Goal: Information Seeking & Learning: Compare options

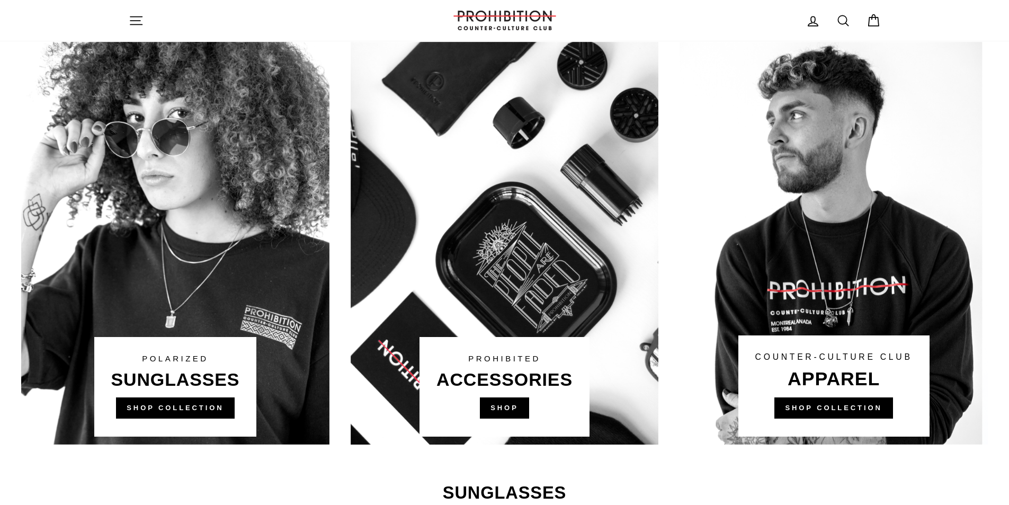
scroll to position [847, 0]
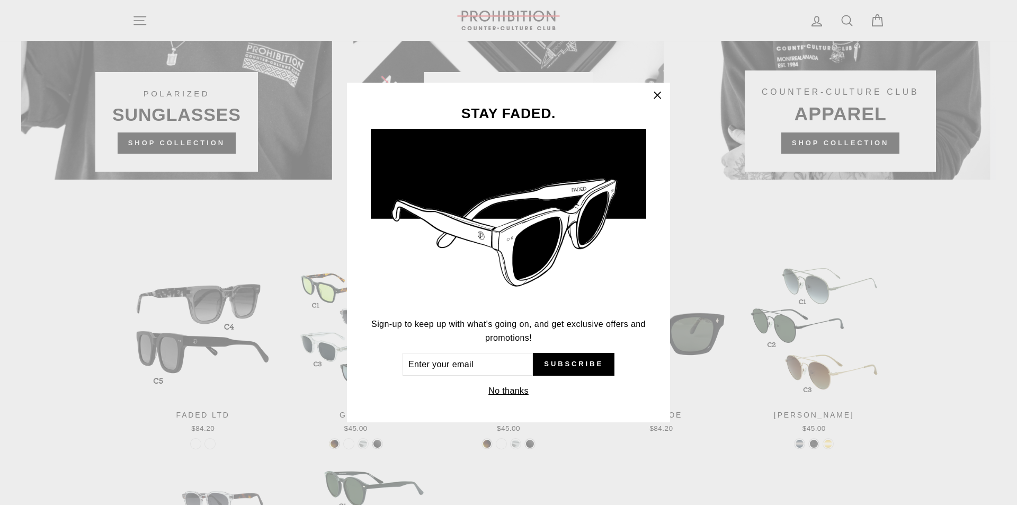
click at [652, 94] on icon "button" at bounding box center [657, 95] width 15 height 15
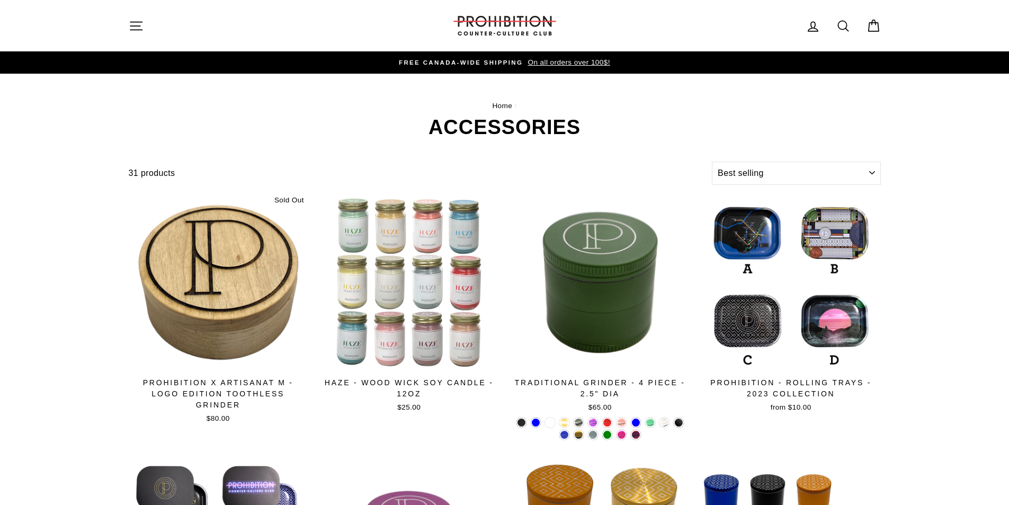
select select "best-selling"
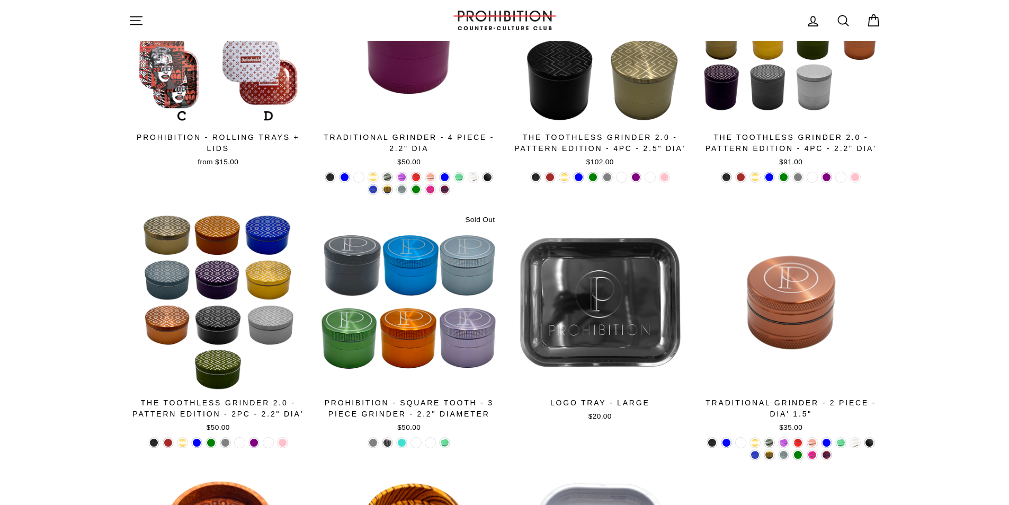
scroll to position [530, 0]
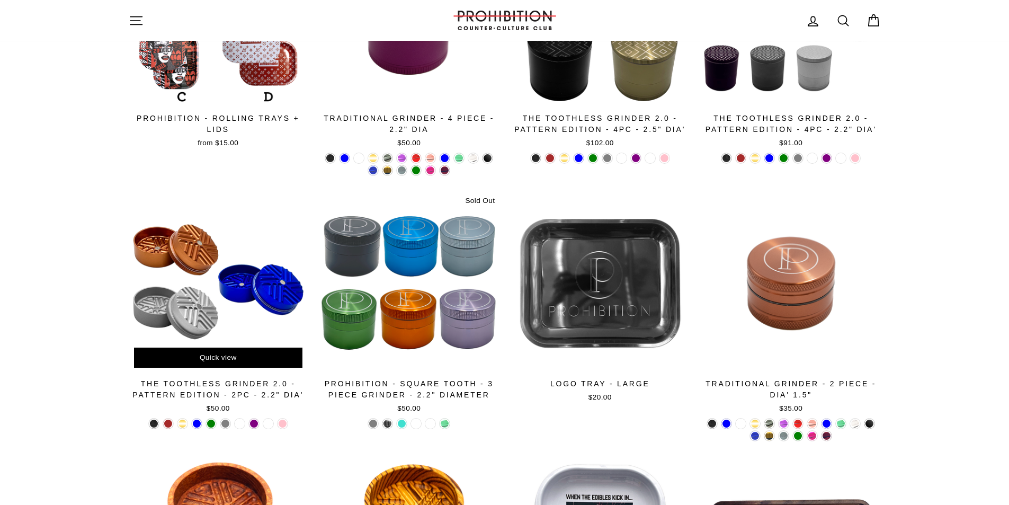
click at [249, 255] on div at bounding box center [218, 283] width 181 height 181
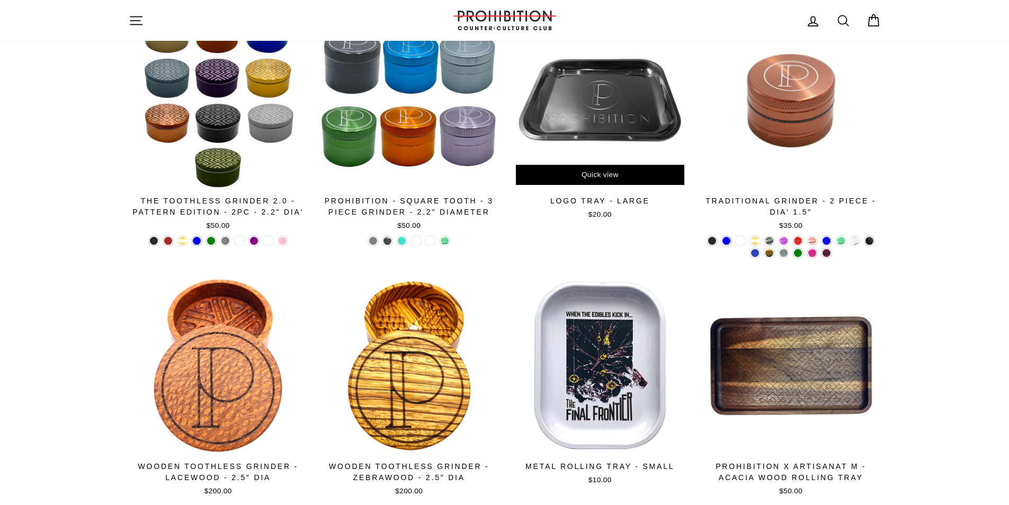
scroll to position [741, 0]
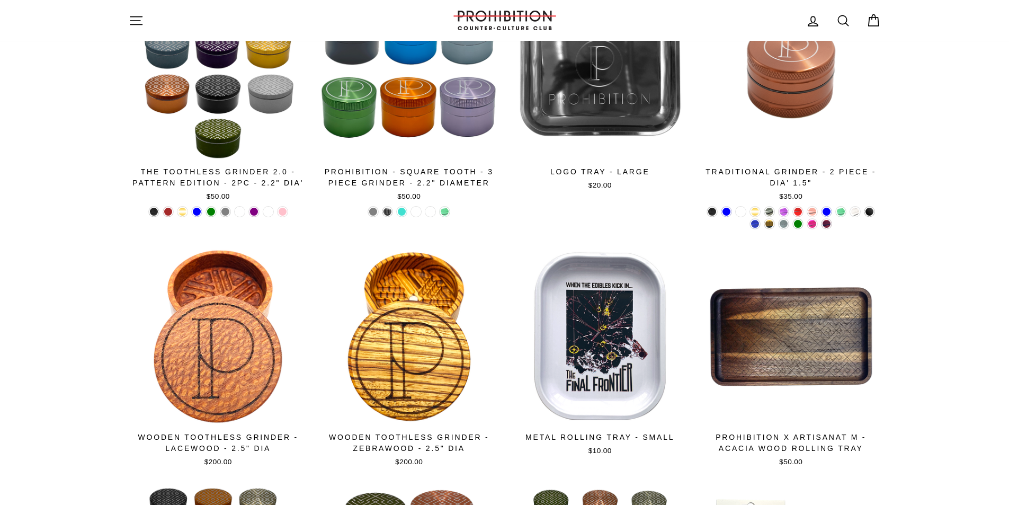
click at [383, 177] on div "Prohibition - Square Tooth - 3 Piece Grinder - 2.2" Diameter" at bounding box center [409, 177] width 180 height 22
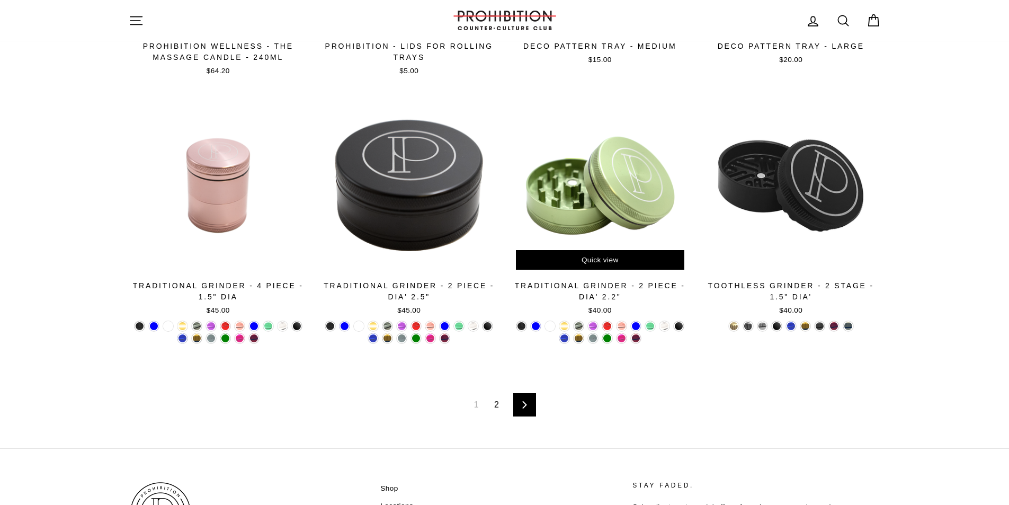
scroll to position [1641, 0]
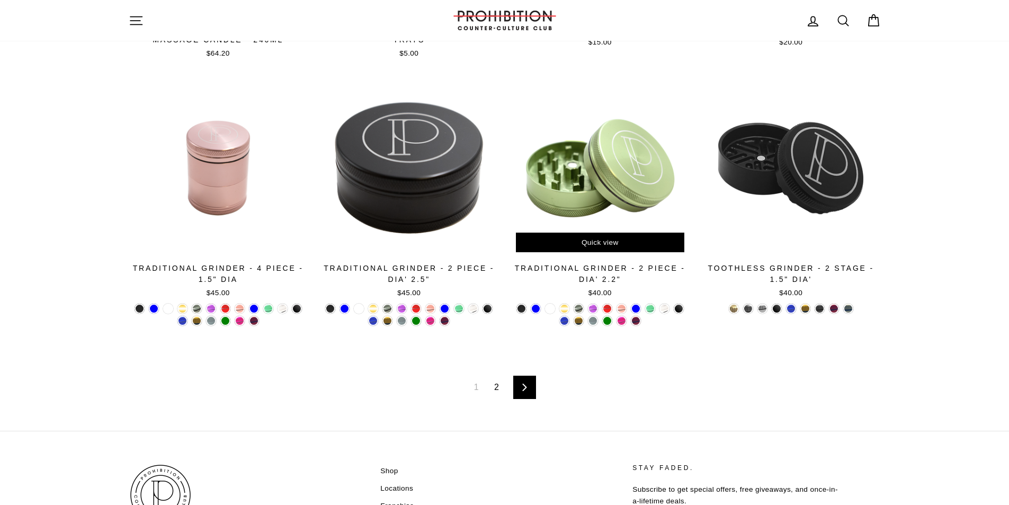
click at [608, 192] on div at bounding box center [600, 168] width 180 height 180
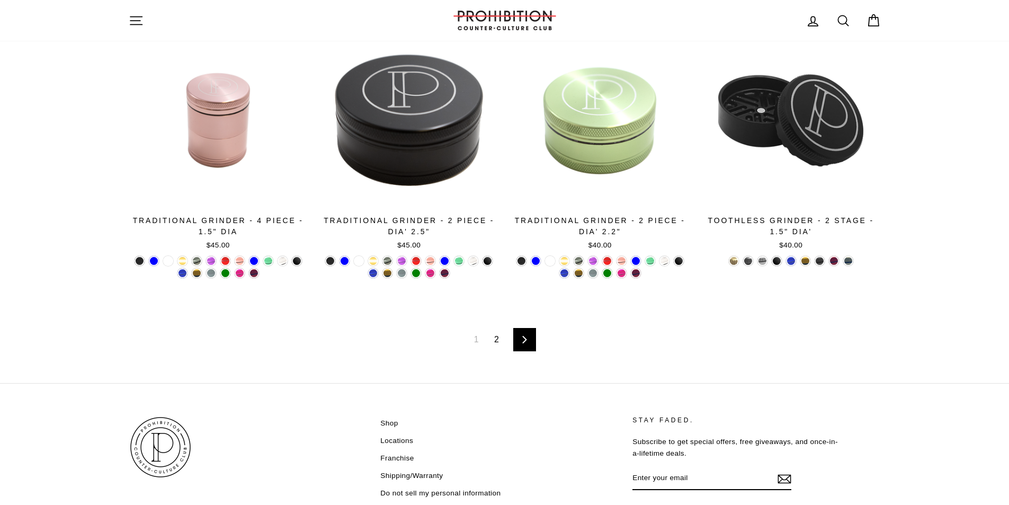
scroll to position [1747, 0]
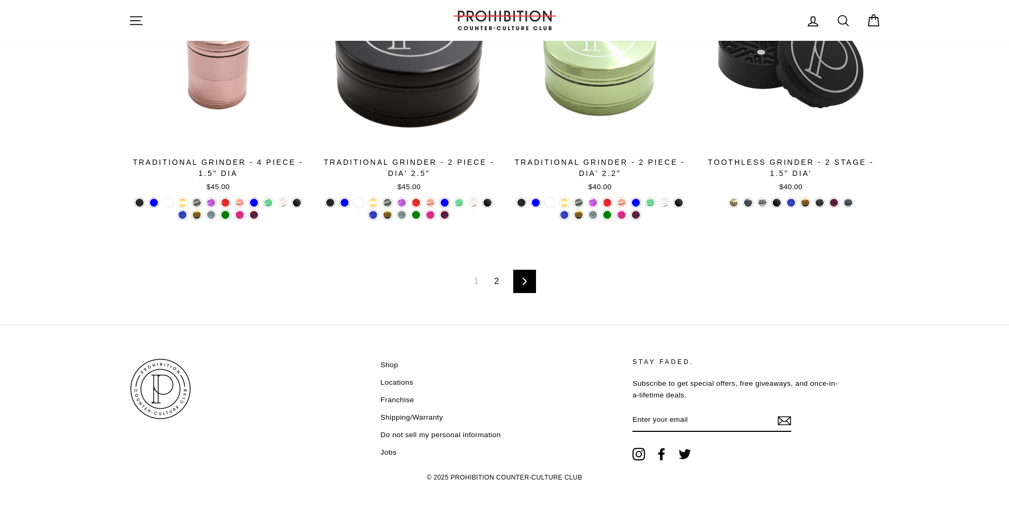
click at [499, 276] on link "2" at bounding box center [496, 281] width 17 height 17
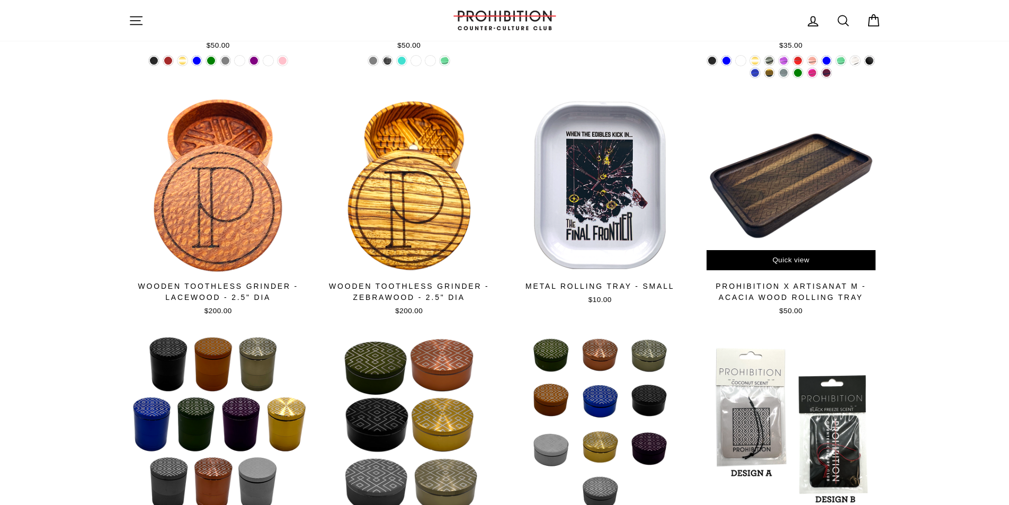
scroll to position [688, 0]
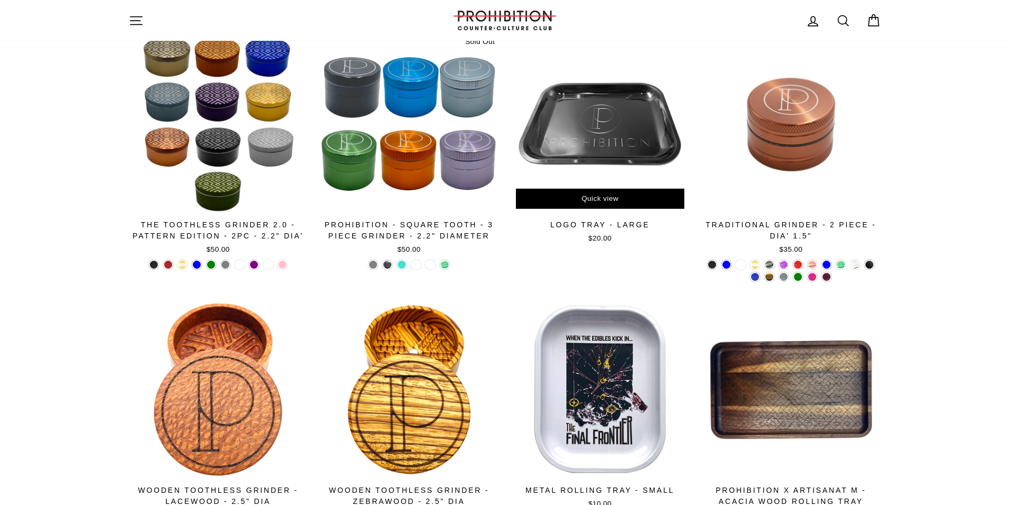
click at [621, 150] on div at bounding box center [600, 124] width 181 height 181
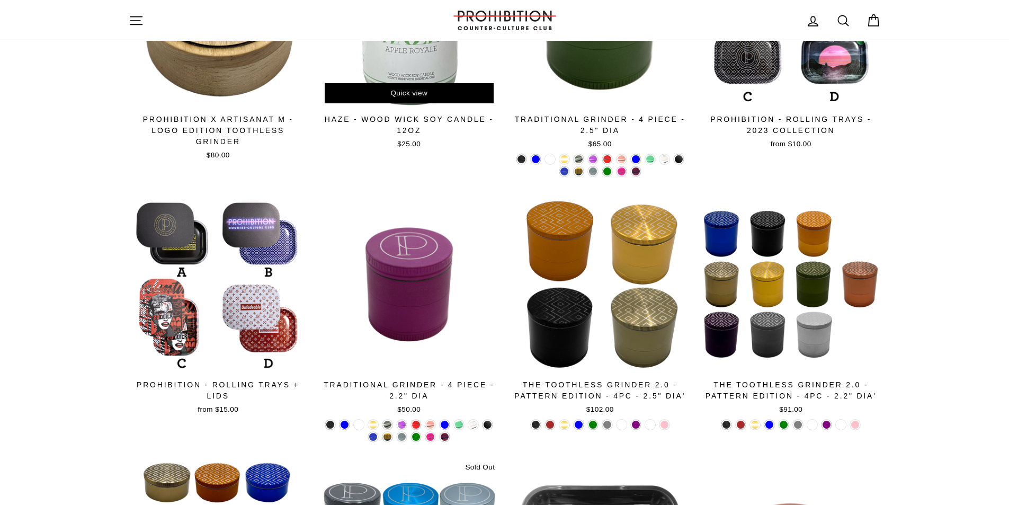
scroll to position [265, 0]
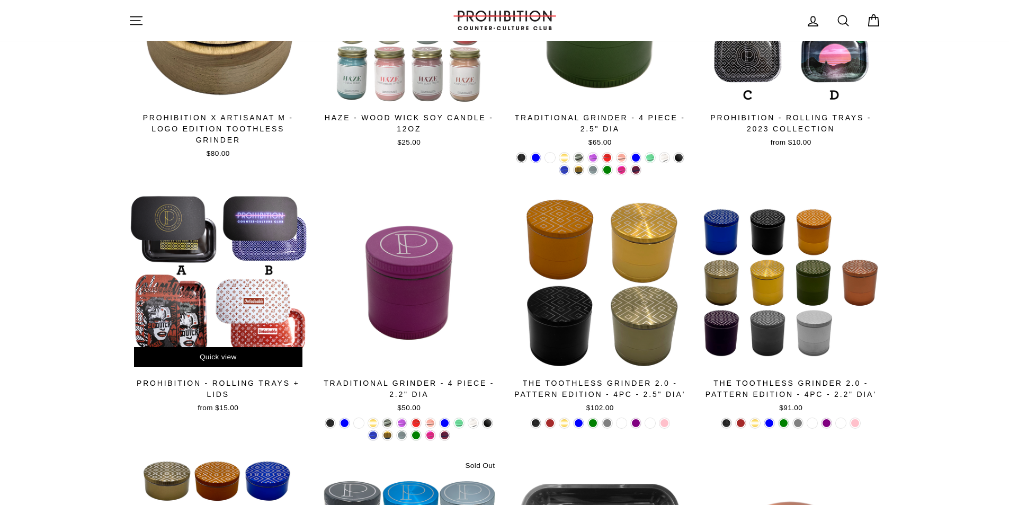
click at [285, 268] on div at bounding box center [218, 282] width 181 height 181
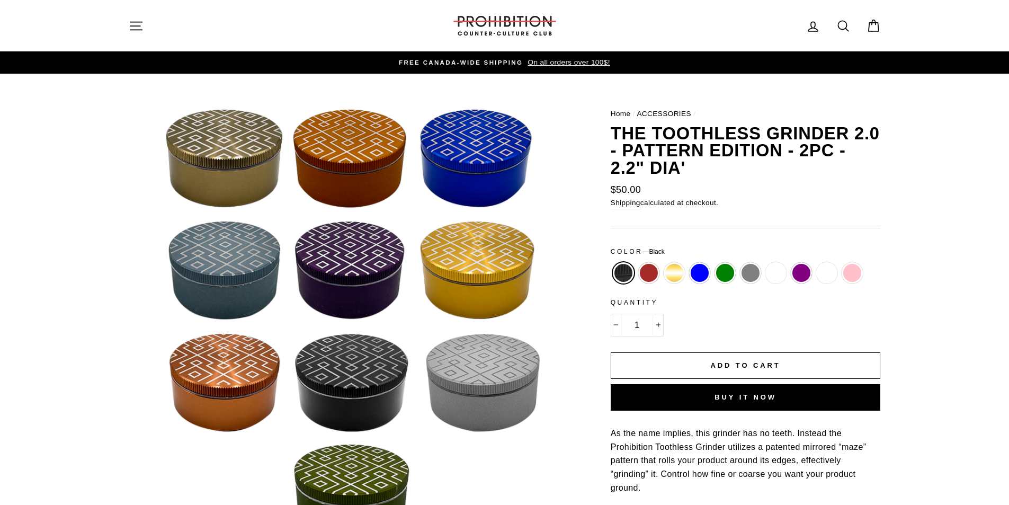
scroll to position [53, 0]
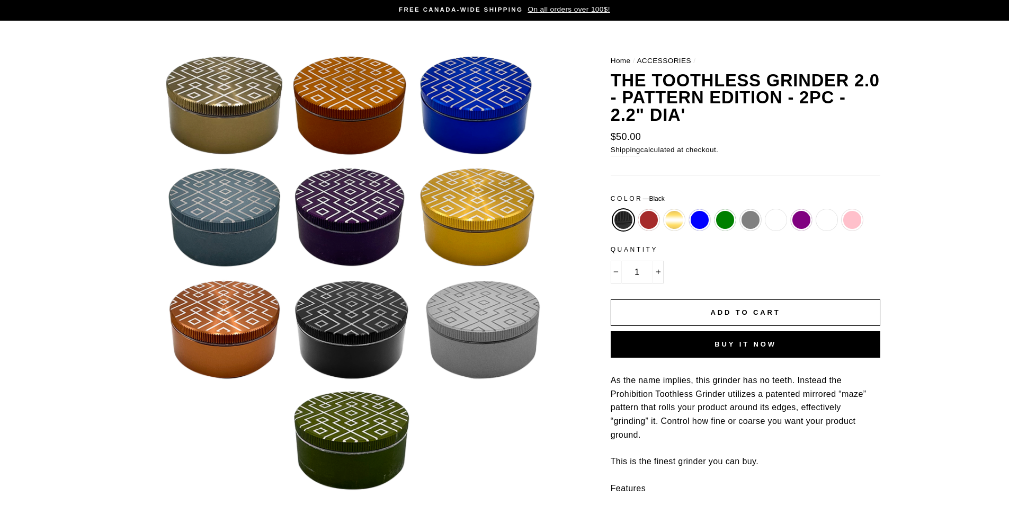
click at [797, 222] on label "Matte Purple" at bounding box center [801, 219] width 21 height 21
click at [789, 210] on input "Matte Purple" at bounding box center [788, 209] width 1 height 1
radio input "true"
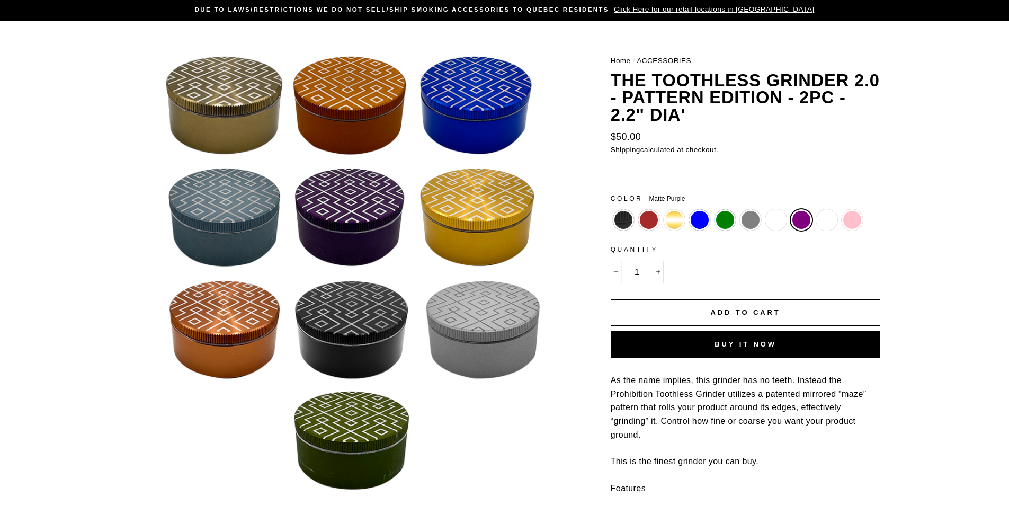
click at [845, 216] on label "Rose Pink" at bounding box center [851, 219] width 21 height 21
click at [840, 210] on input "Rose Pink" at bounding box center [839, 209] width 1 height 1
radio input "true"
click at [680, 224] on label "Gold" at bounding box center [673, 219] width 21 height 21
click at [662, 210] on input "Gold" at bounding box center [661, 209] width 1 height 1
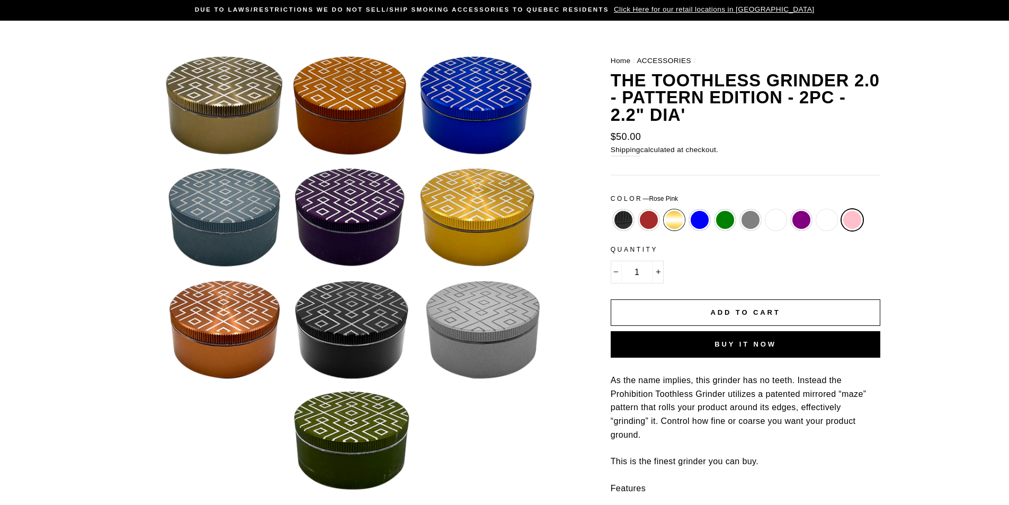
radio input "true"
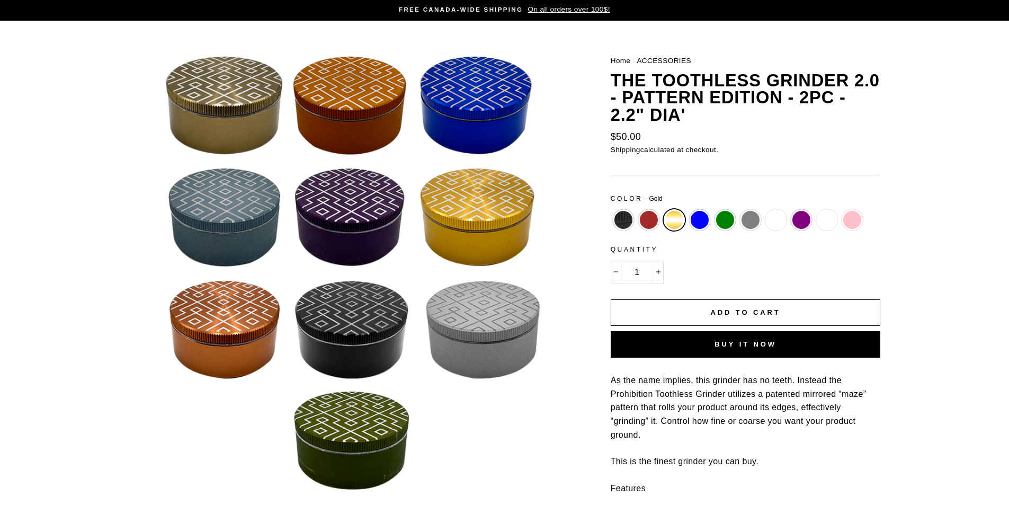
click at [778, 216] on label "Matte Mustard" at bounding box center [775, 219] width 21 height 21
click at [764, 210] on input "Matte Mustard" at bounding box center [763, 209] width 1 height 1
radio input "true"
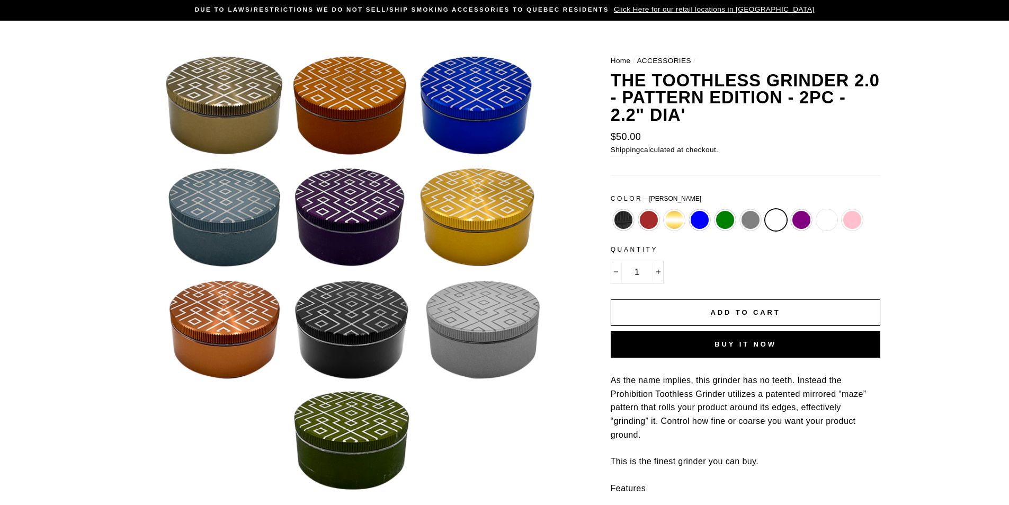
click at [833, 219] on label "Matte White" at bounding box center [826, 219] width 21 height 21
click at [814, 210] on input "Matte White" at bounding box center [814, 209] width 1 height 1
radio input "true"
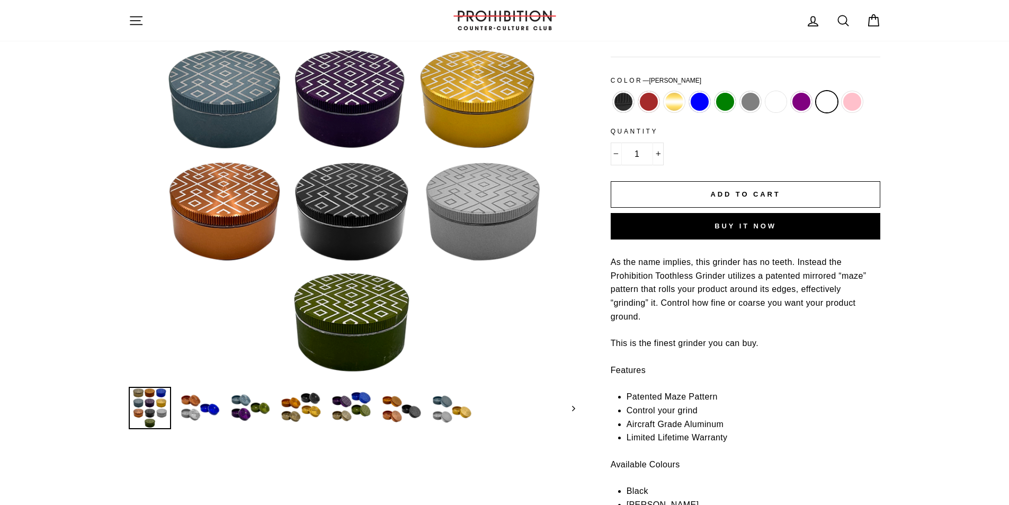
scroll to position [212, 0]
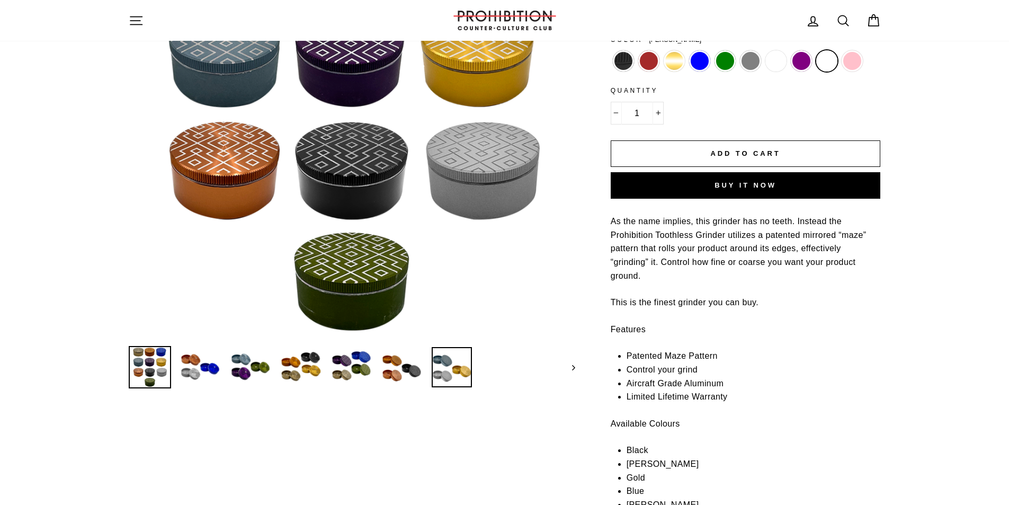
click at [440, 364] on img at bounding box center [452, 367] width 40 height 40
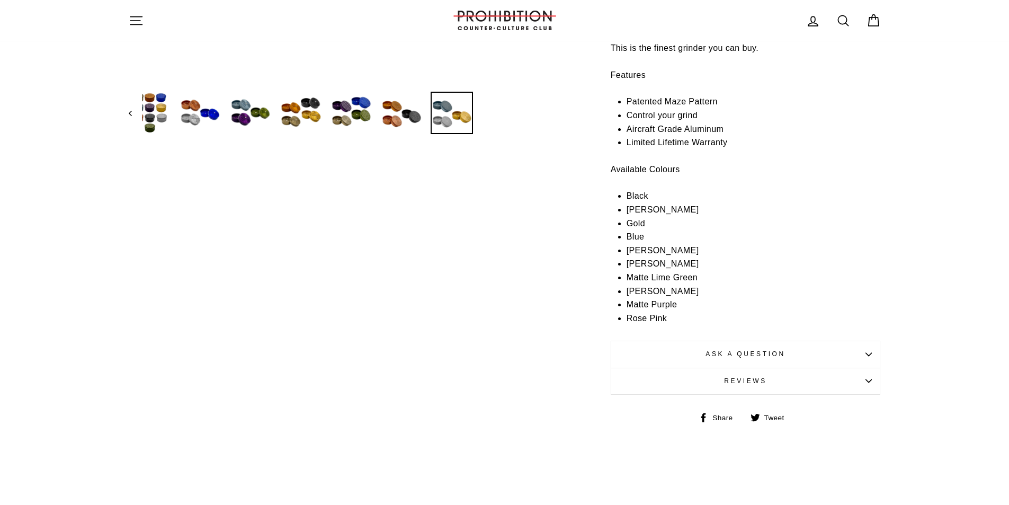
scroll to position [477, 0]
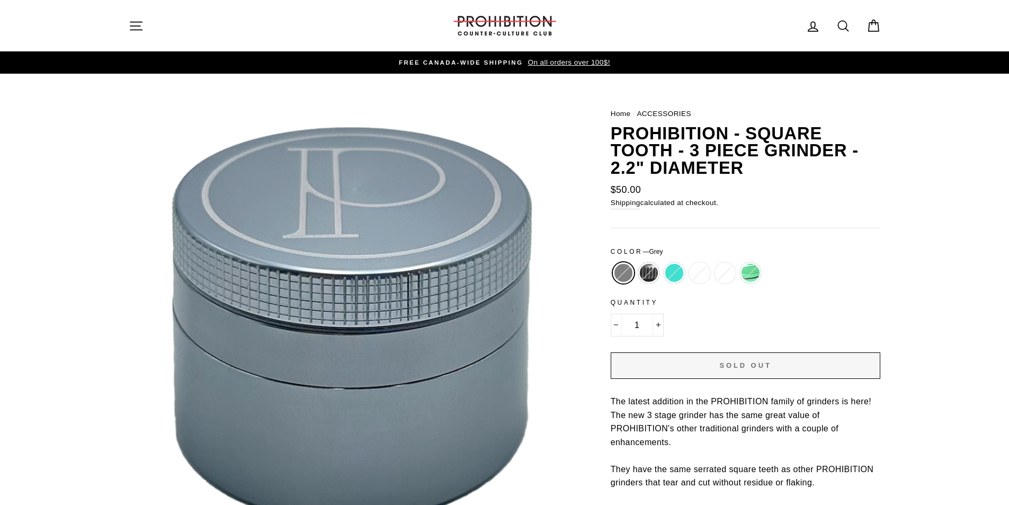
click at [748, 269] on label "Sea Green" at bounding box center [750, 272] width 21 height 21
click at [738, 263] on input "Sea Green" at bounding box center [738, 262] width 1 height 1
radio input "true"
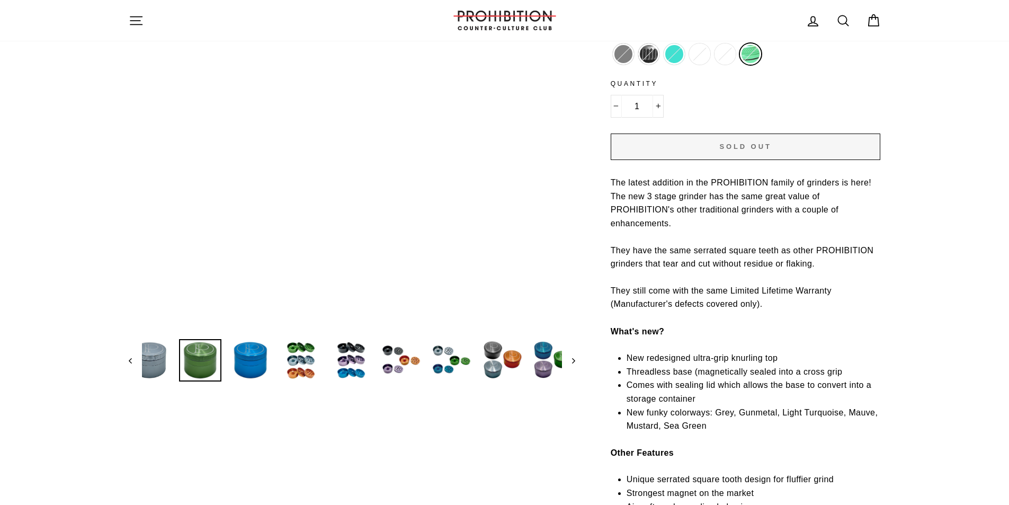
scroll to position [212, 0]
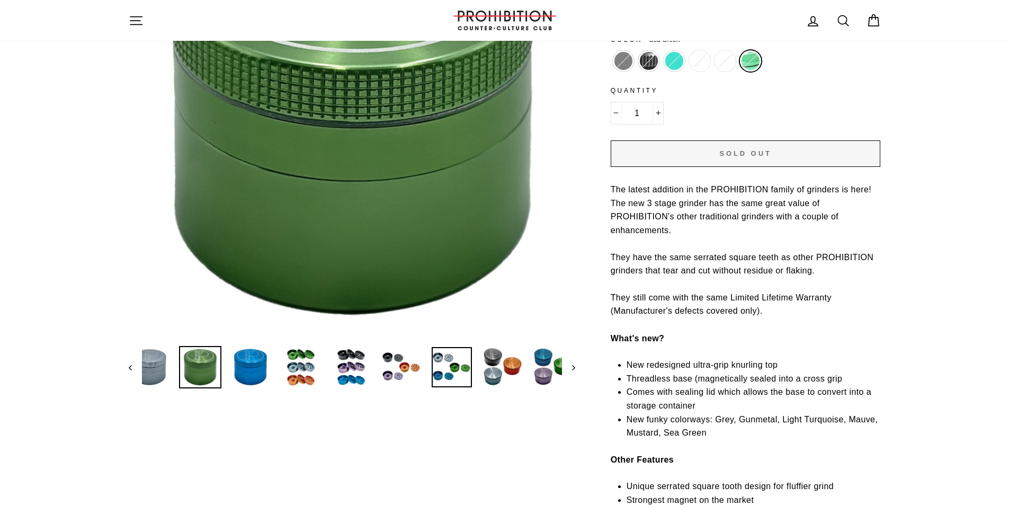
click at [460, 374] on img at bounding box center [452, 367] width 40 height 40
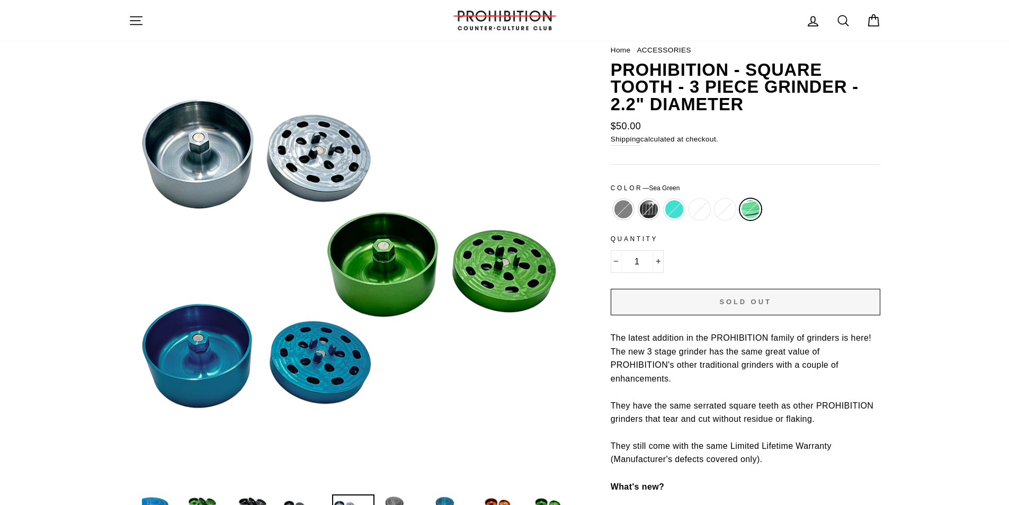
scroll to position [53, 0]
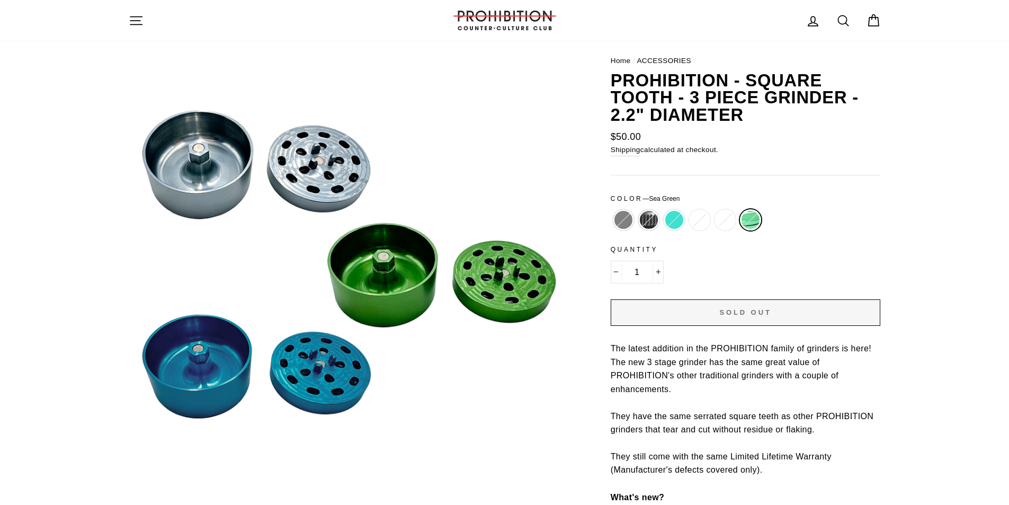
drag, startPoint x: 723, startPoint y: 295, endPoint x: 736, endPoint y: 289, distance: 14.2
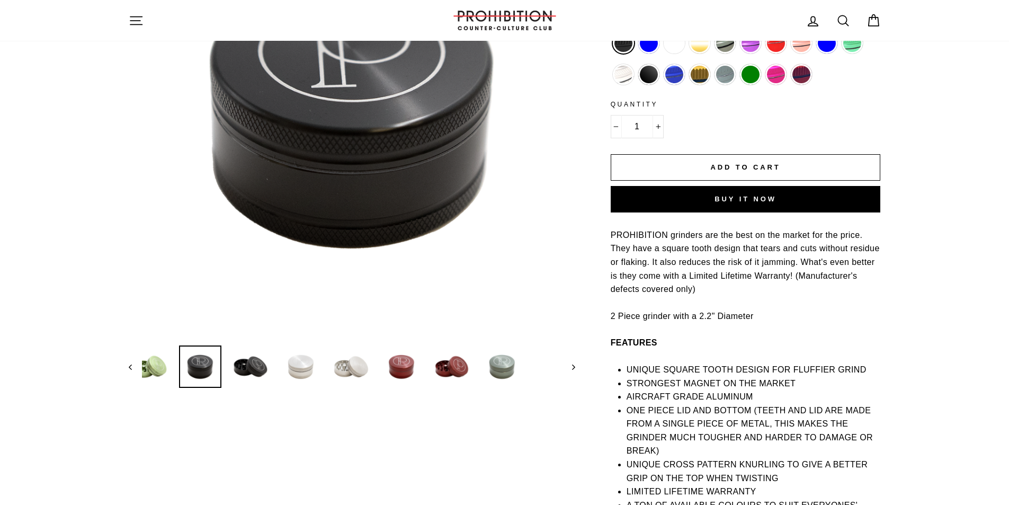
scroll to position [212, 0]
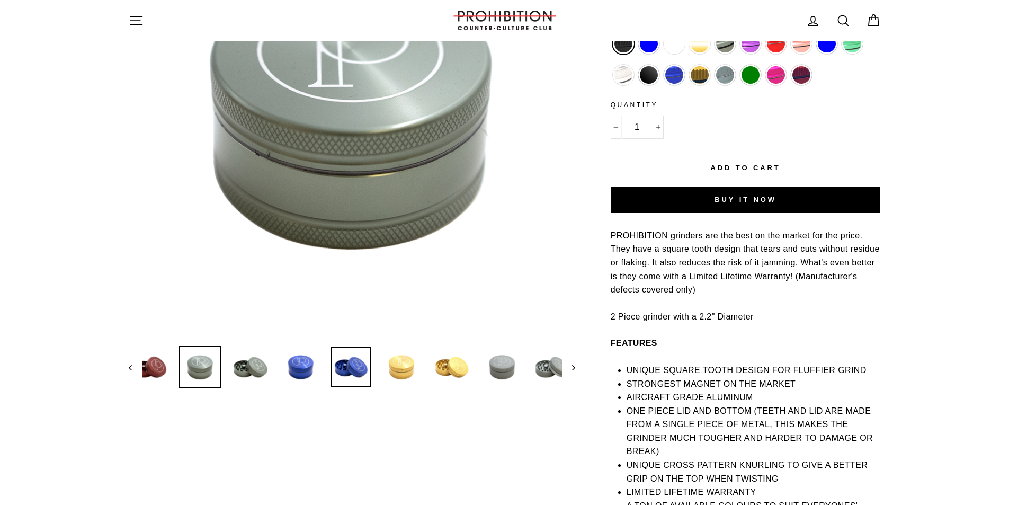
click at [363, 376] on img at bounding box center [351, 367] width 40 height 40
click at [363, 376] on link at bounding box center [351, 367] width 40 height 40
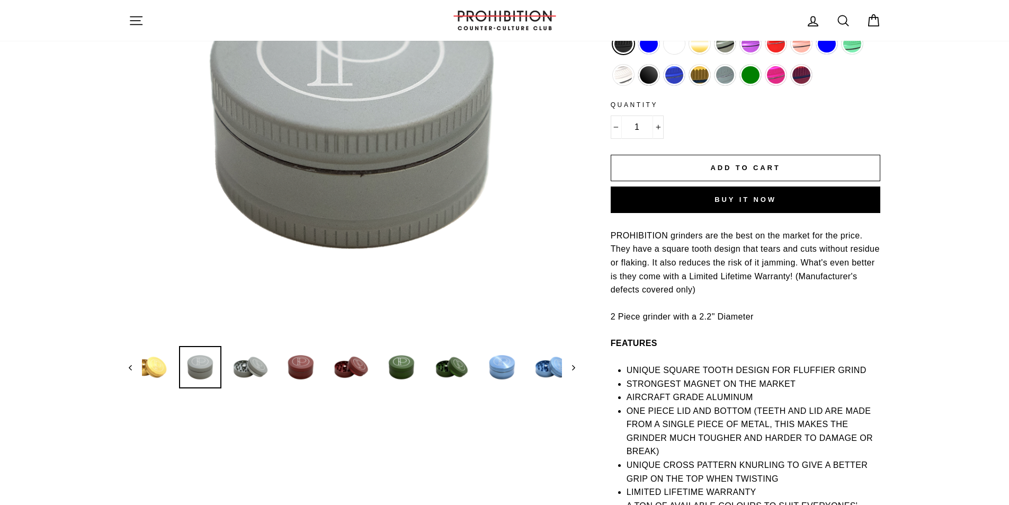
click at [367, 378] on img at bounding box center [351, 367] width 40 height 40
click at [367, 378] on link at bounding box center [351, 367] width 40 height 40
click at [370, 378] on link at bounding box center [351, 367] width 40 height 40
click at [407, 372] on img at bounding box center [401, 367] width 40 height 40
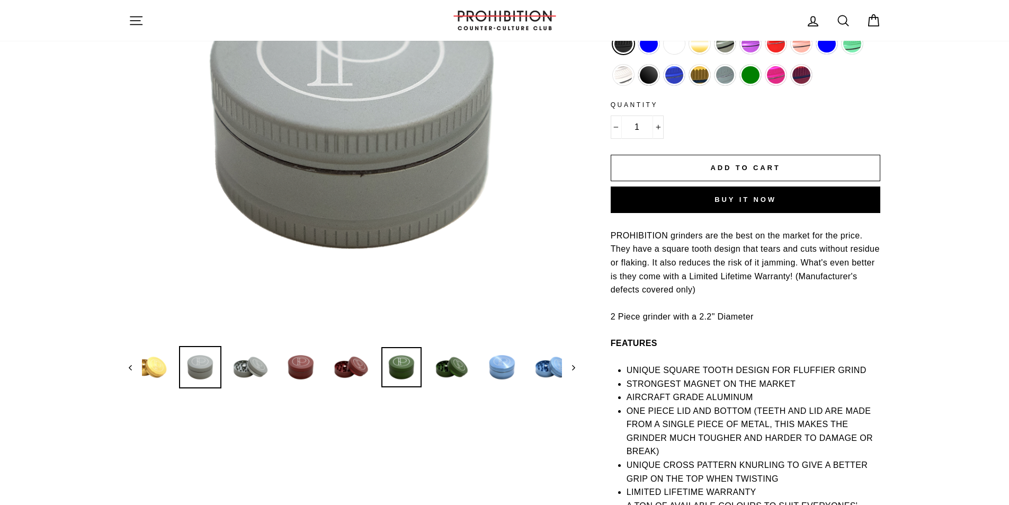
scroll to position [265, 0]
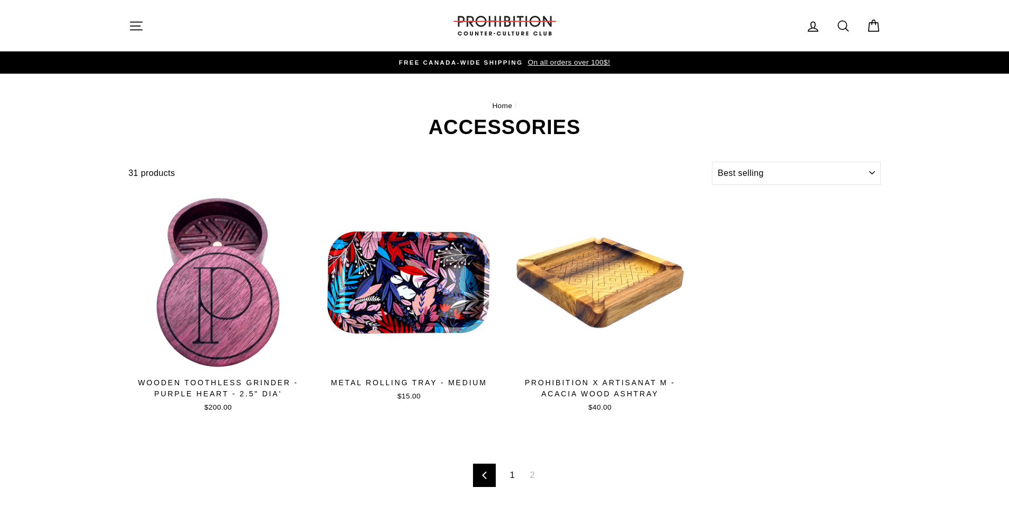
select select "best-selling"
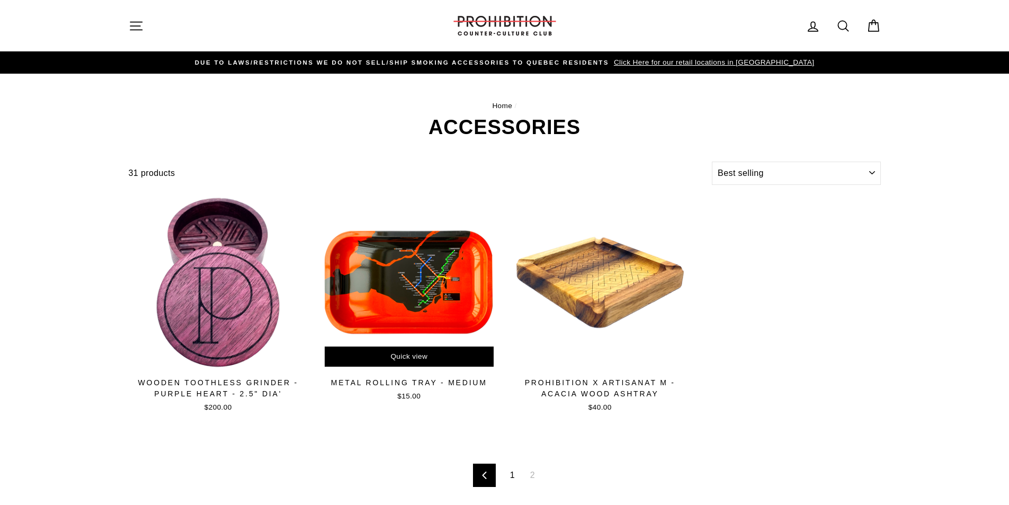
click at [432, 308] on div at bounding box center [409, 282] width 181 height 181
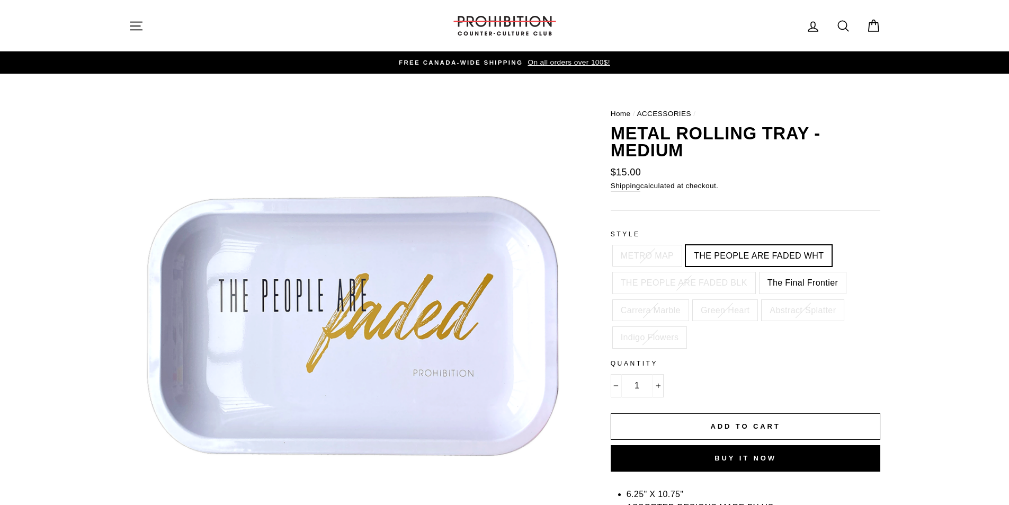
click at [795, 289] on label "The Final Frontier" at bounding box center [802, 282] width 86 height 21
click at [758, 273] on input "The Final Frontier" at bounding box center [757, 272] width 1 height 1
radio input "true"
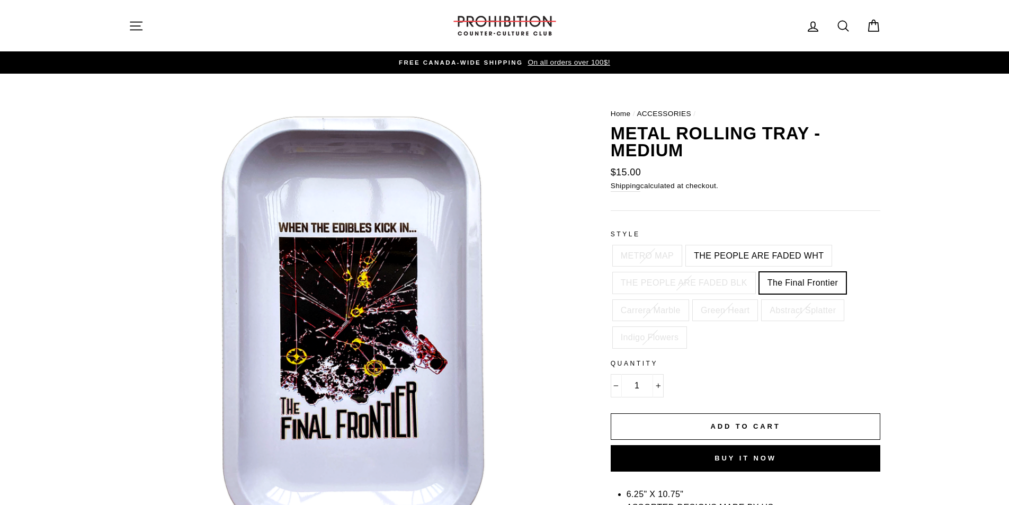
click at [790, 312] on label "Abstract Splatter" at bounding box center [802, 310] width 82 height 21
click at [760, 300] on input "Abstract Splatter" at bounding box center [759, 300] width 1 height 1
radio input "true"
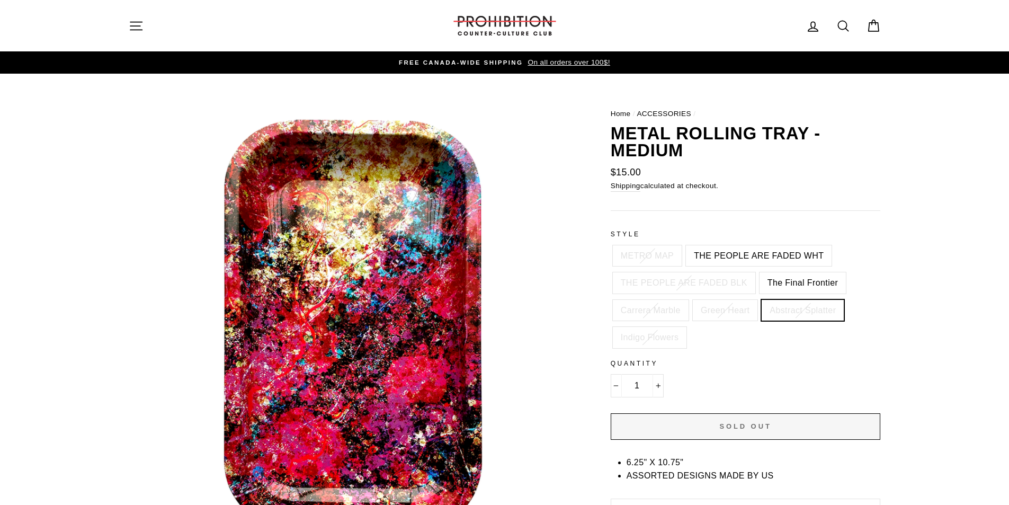
click at [649, 335] on label "Indigo Flowers" at bounding box center [650, 337] width 74 height 21
click at [611, 327] on input "Indigo Flowers" at bounding box center [611, 327] width 1 height 1
radio input "true"
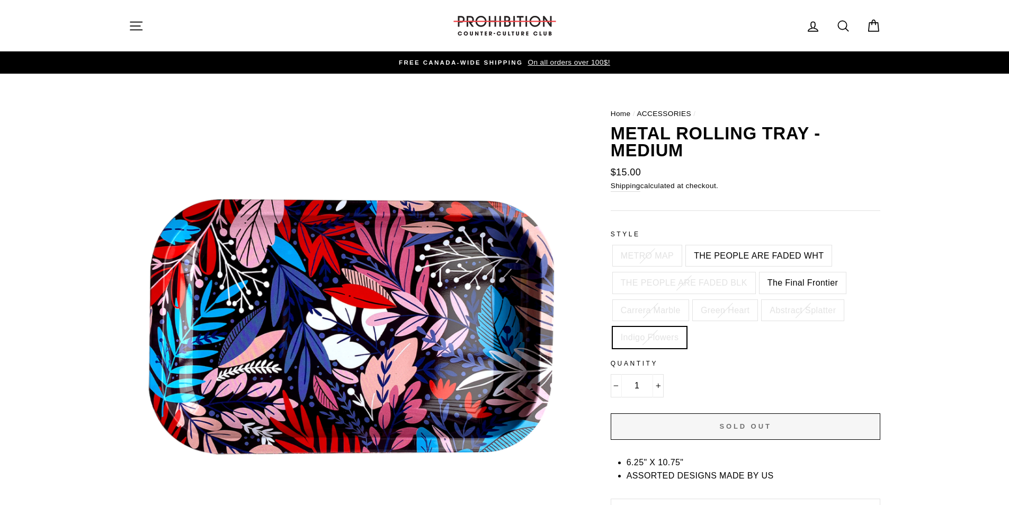
click at [641, 313] on label "Carrera Marble" at bounding box center [651, 310] width 76 height 21
click at [611, 300] on input "Carrera Marble" at bounding box center [611, 300] width 1 height 1
radio input "true"
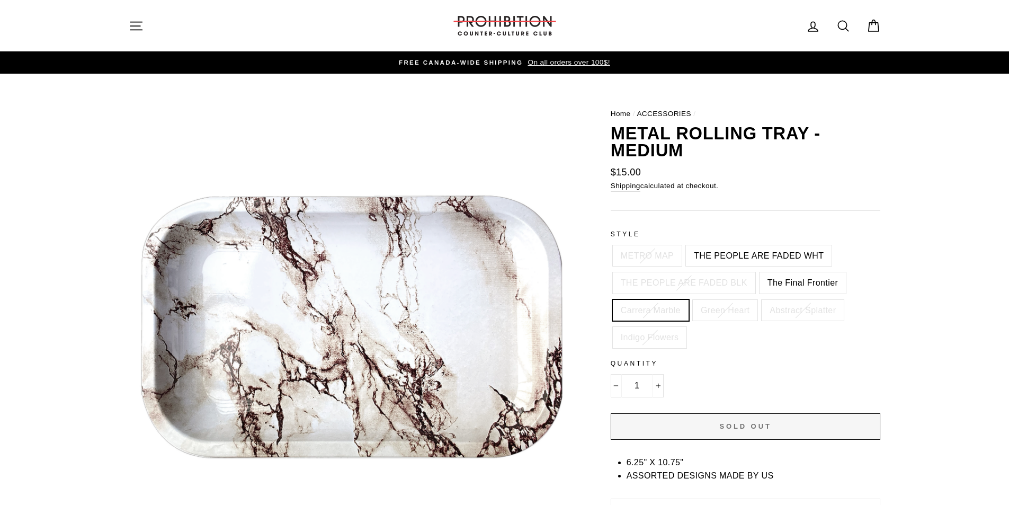
click at [642, 283] on label "THE PEOPLE ARE FADED BLK" at bounding box center [684, 282] width 142 height 21
click at [611, 273] on input "THE PEOPLE ARE FADED BLK" at bounding box center [611, 272] width 1 height 1
radio input "true"
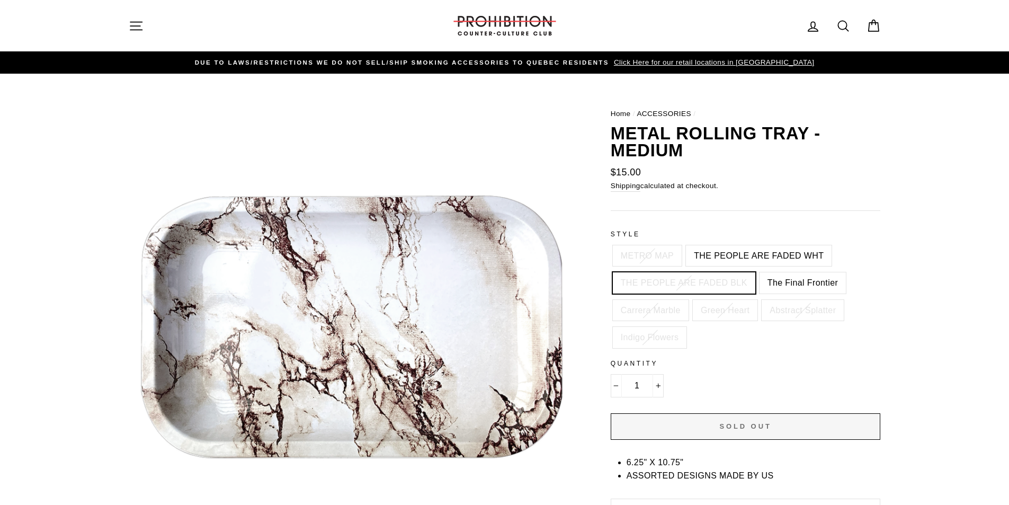
click at [643, 249] on label "METRO MAP" at bounding box center [647, 255] width 69 height 21
click at [611, 246] on input "METRO MAP" at bounding box center [611, 245] width 1 height 1
radio input "true"
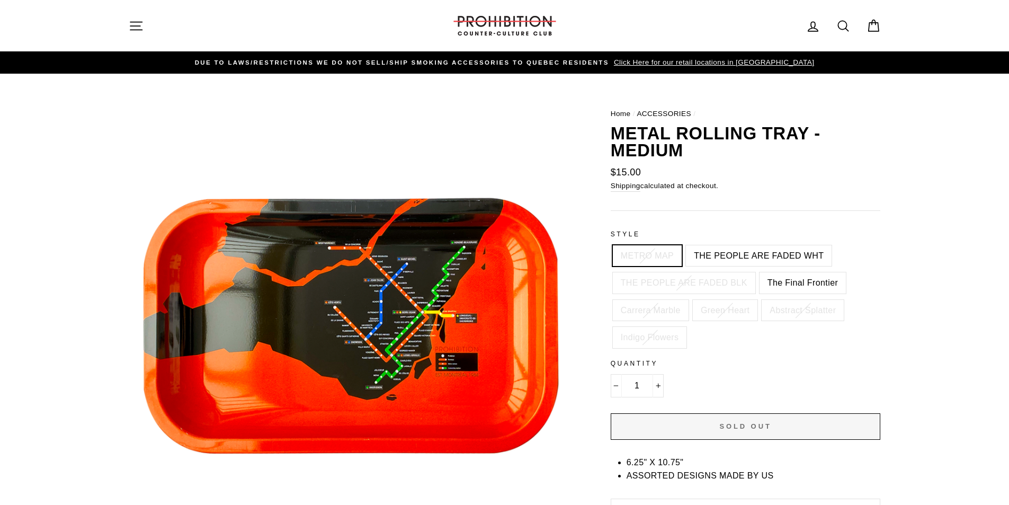
click at [712, 311] on label "Green Heart" at bounding box center [725, 310] width 65 height 21
click at [691, 300] on input "Green Heart" at bounding box center [690, 300] width 1 height 1
radio input "true"
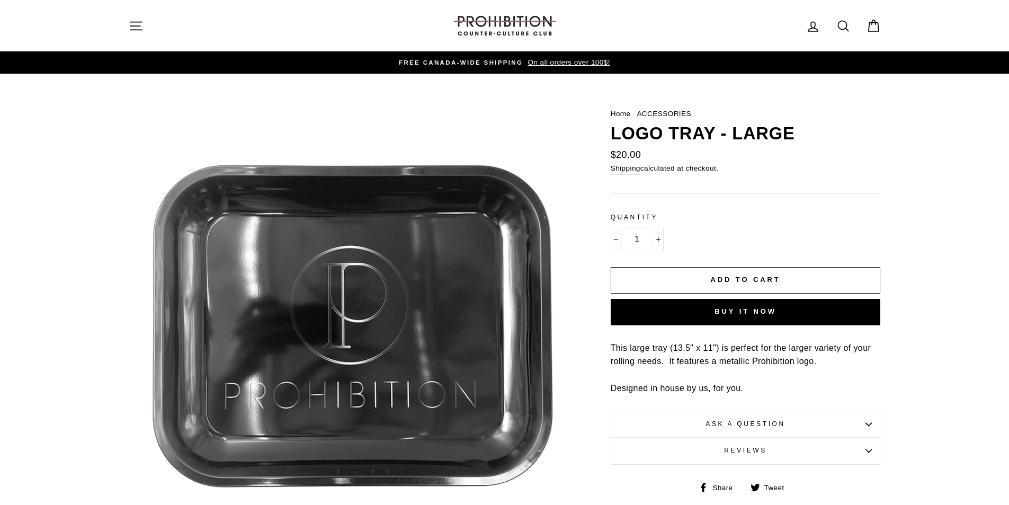
drag, startPoint x: 475, startPoint y: 191, endPoint x: 459, endPoint y: 189, distance: 16.1
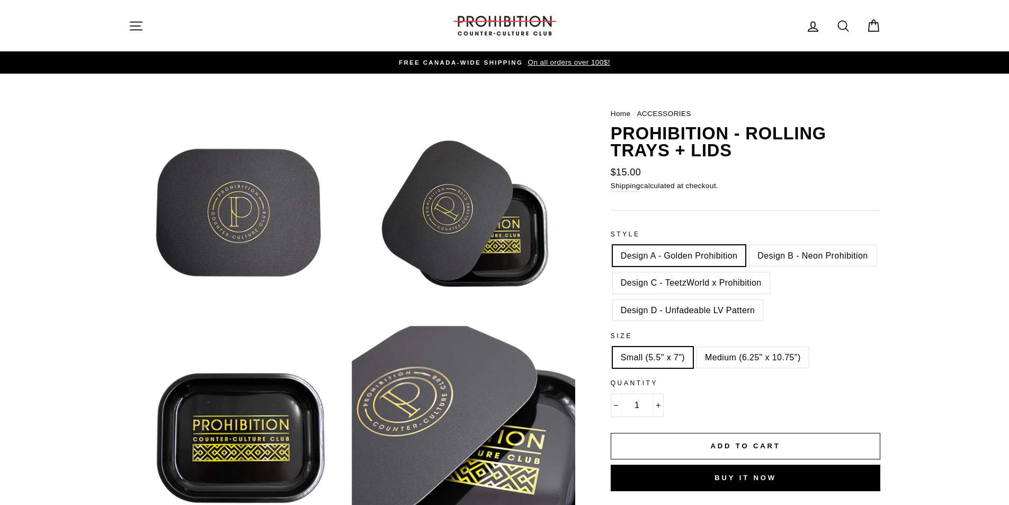
click at [818, 255] on label "Design B - Neon Prohibition" at bounding box center [812, 255] width 126 height 21
click at [748, 246] on input "Design B - Neon Prohibition" at bounding box center [747, 245] width 1 height 1
radio input "true"
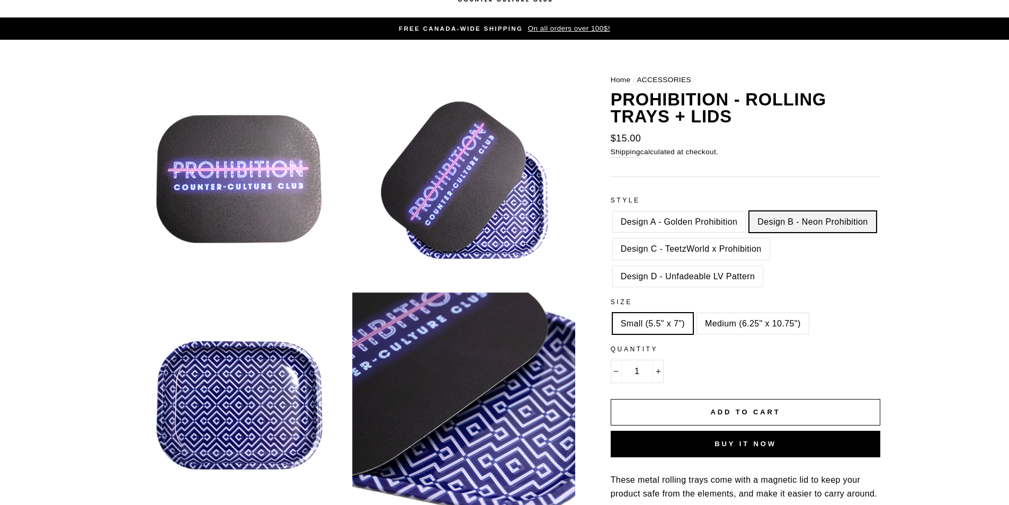
scroll to position [53, 0]
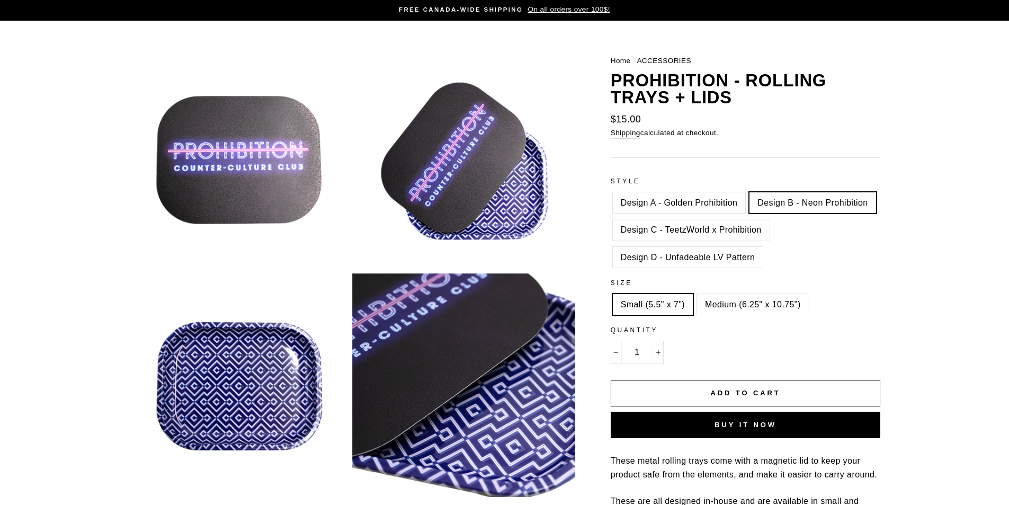
click at [749, 297] on label "Medium (6.25" x 10.75")" at bounding box center [753, 304] width 112 height 21
click at [695, 294] on input "Medium (6.25" x 10.75")" at bounding box center [695, 294] width 1 height 1
radio input "true"
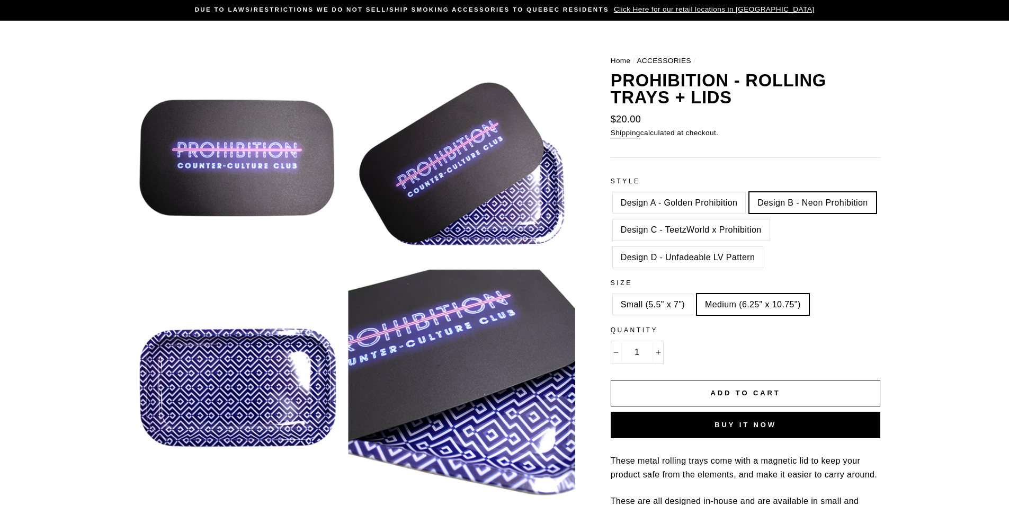
click at [639, 308] on label "Small (5.5" x 7")" at bounding box center [653, 304] width 80 height 21
click at [611, 294] on input "Small (5.5" x 7")" at bounding box center [611, 294] width 1 height 1
radio input "true"
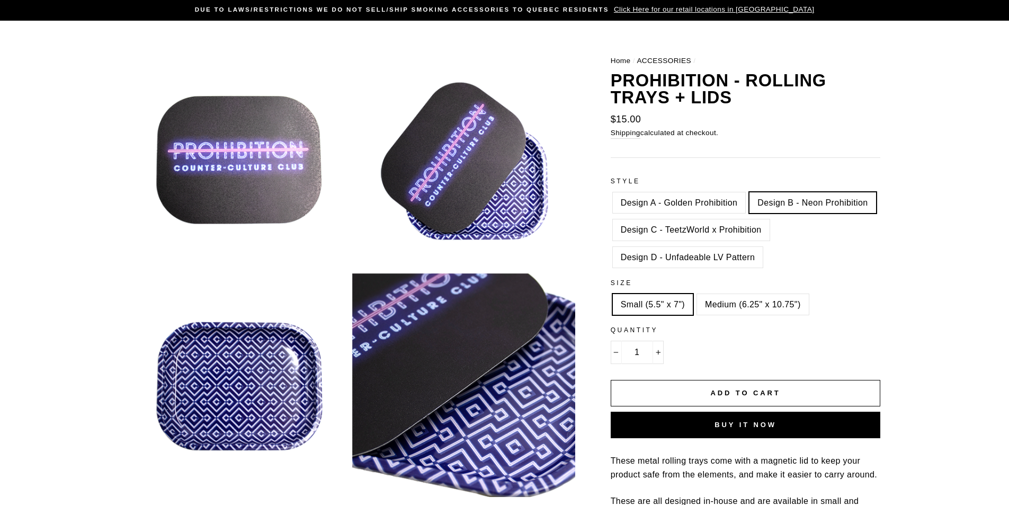
click at [723, 306] on label "Medium (6.25" x 10.75")" at bounding box center [753, 304] width 112 height 21
click at [695, 294] on input "Medium (6.25" x 10.75")" at bounding box center [695, 294] width 1 height 1
radio input "true"
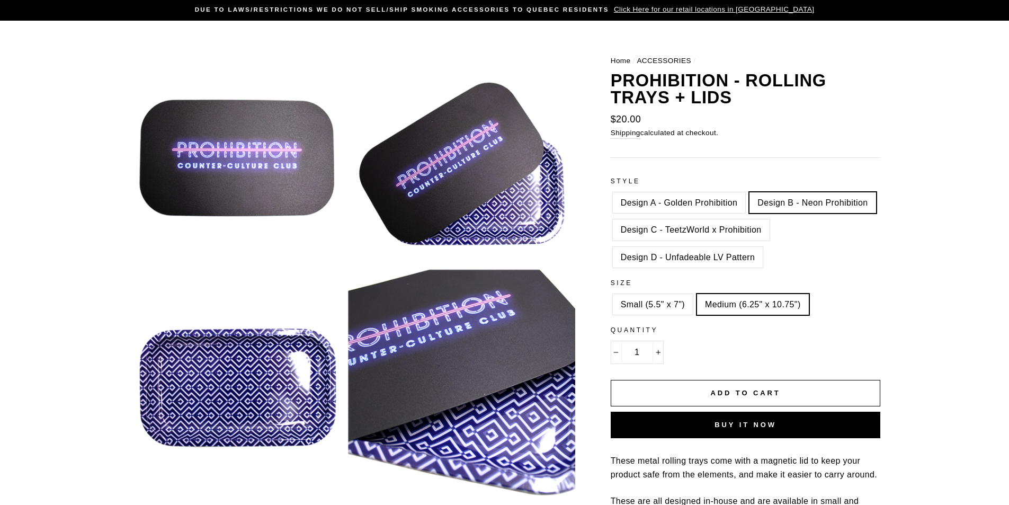
click at [663, 306] on label "Small (5.5" x 7")" at bounding box center [653, 304] width 80 height 21
click at [611, 294] on input "Small (5.5" x 7")" at bounding box center [611, 294] width 1 height 1
radio input "true"
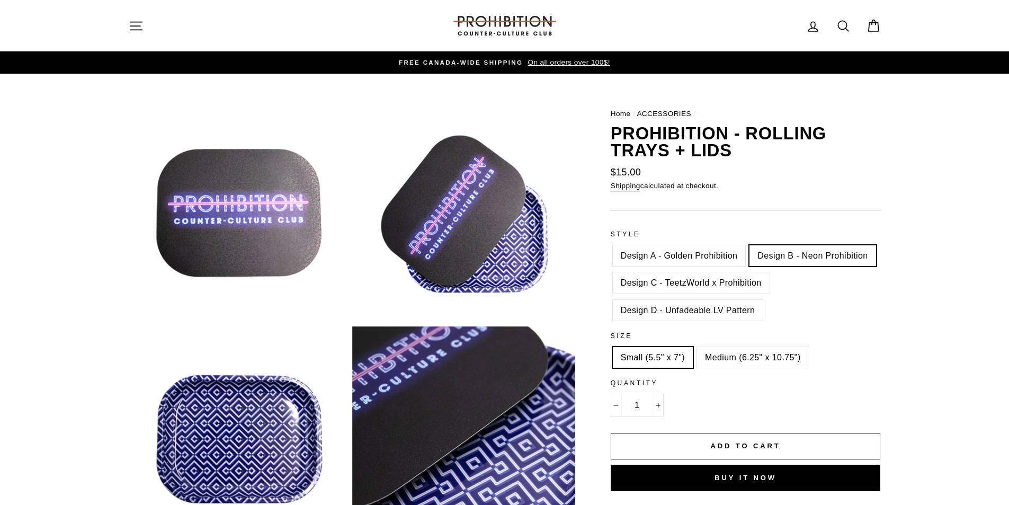
click at [524, 28] on img at bounding box center [505, 26] width 106 height 20
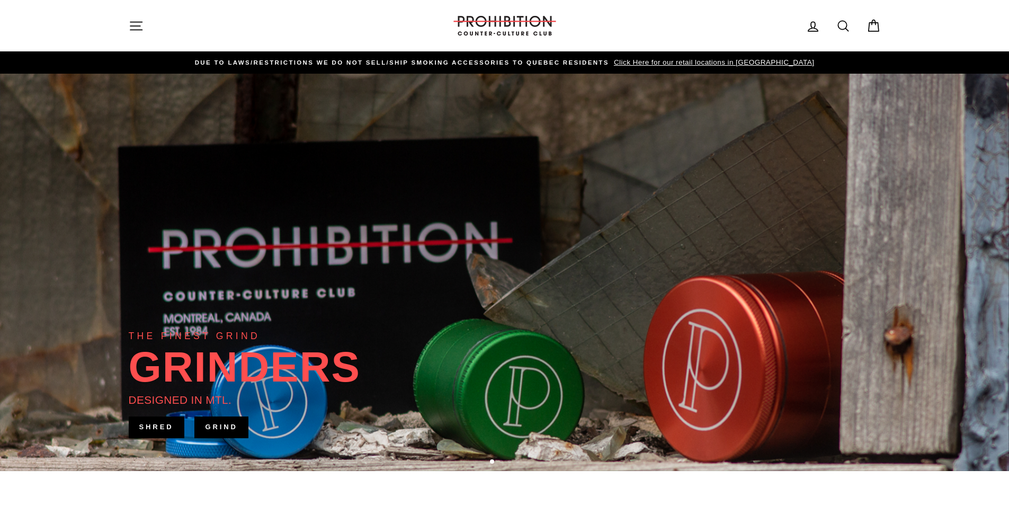
click at [129, 26] on icon "button" at bounding box center [136, 26] width 15 height 15
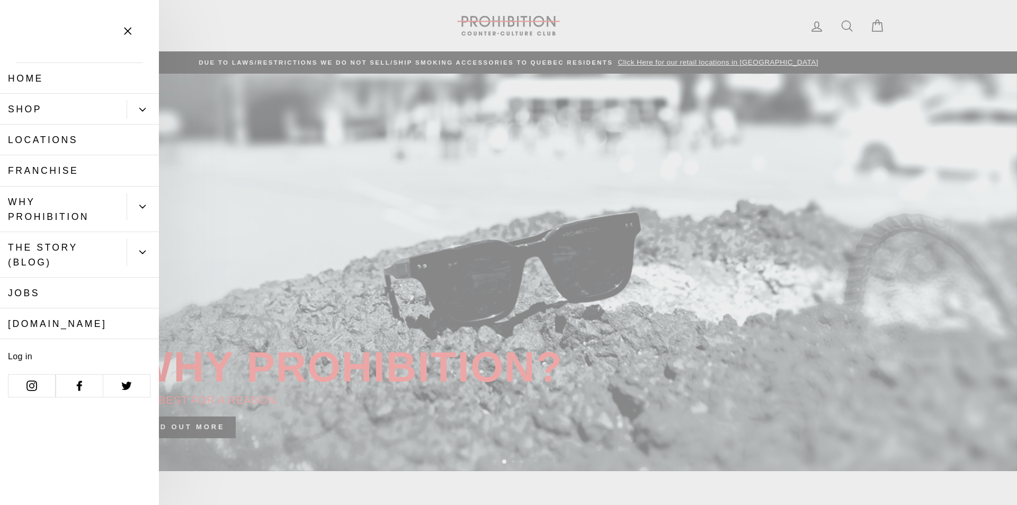
click at [143, 114] on button "Primary" at bounding box center [143, 109] width 32 height 19
